Goal: Information Seeking & Learning: Learn about a topic

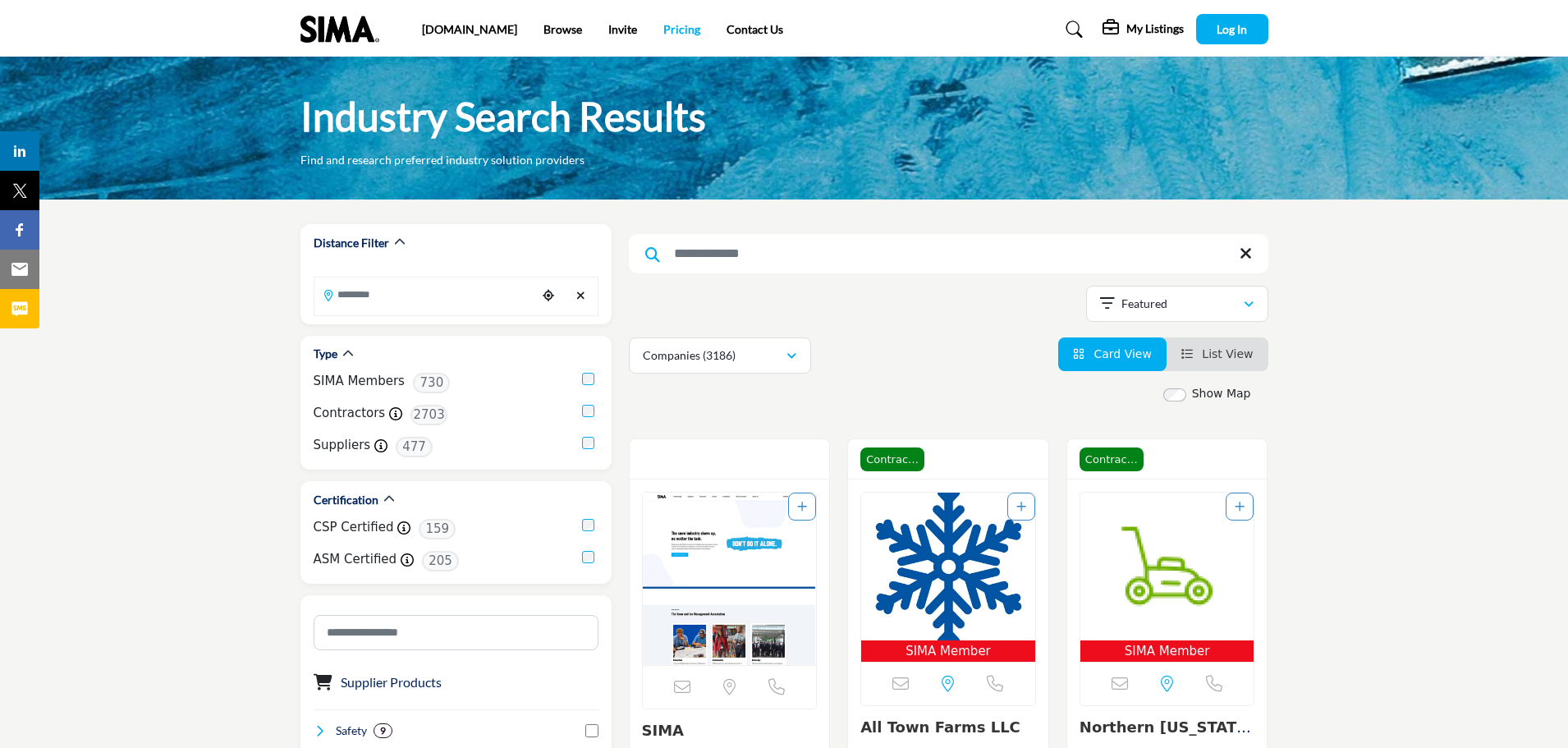
click at [664, 28] on link "Pricing" at bounding box center [682, 29] width 37 height 14
click at [333, 30] on img at bounding box center [344, 29] width 87 height 27
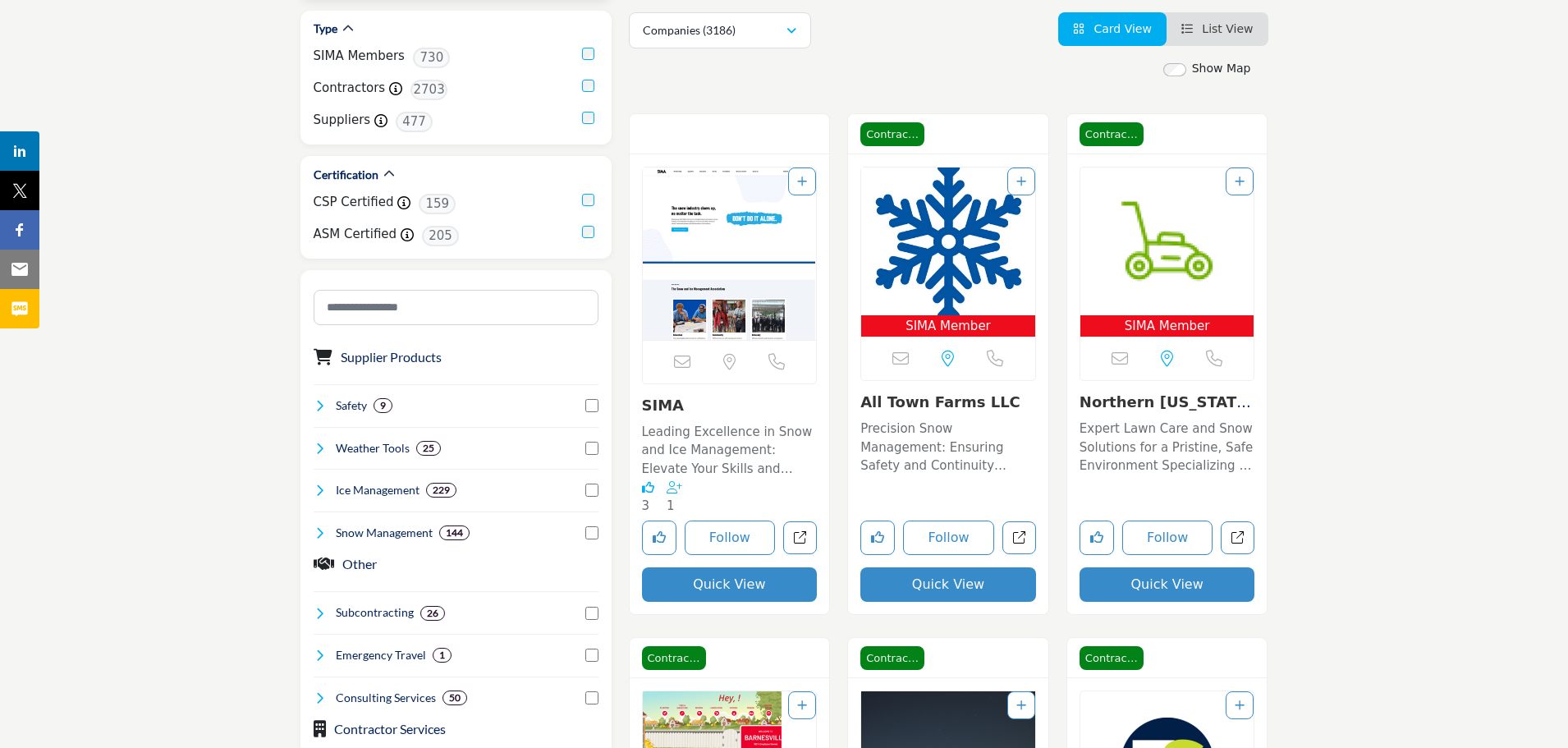
scroll to position [492, 0]
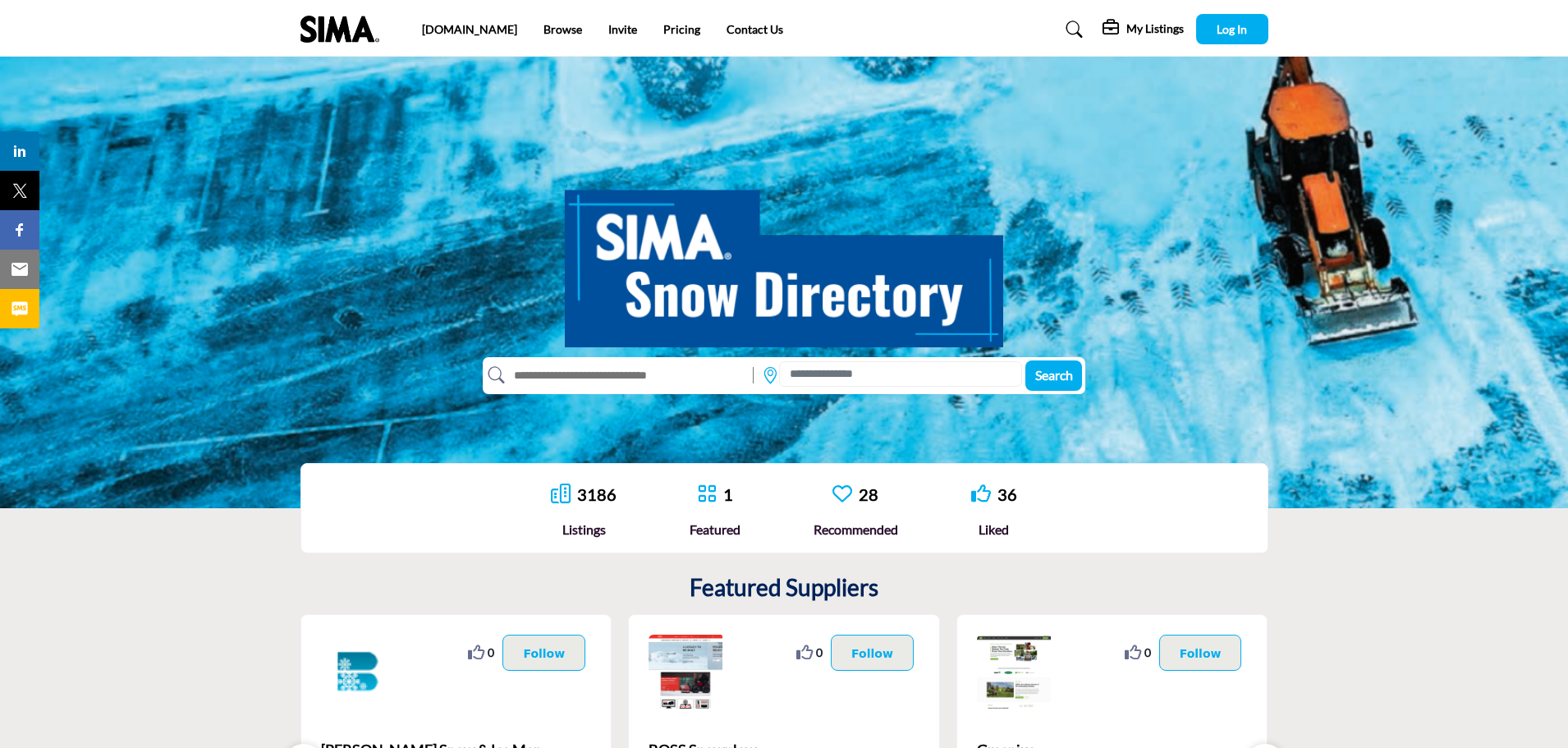
click at [351, 22] on img at bounding box center [344, 29] width 87 height 27
